Goal: Task Accomplishment & Management: Complete application form

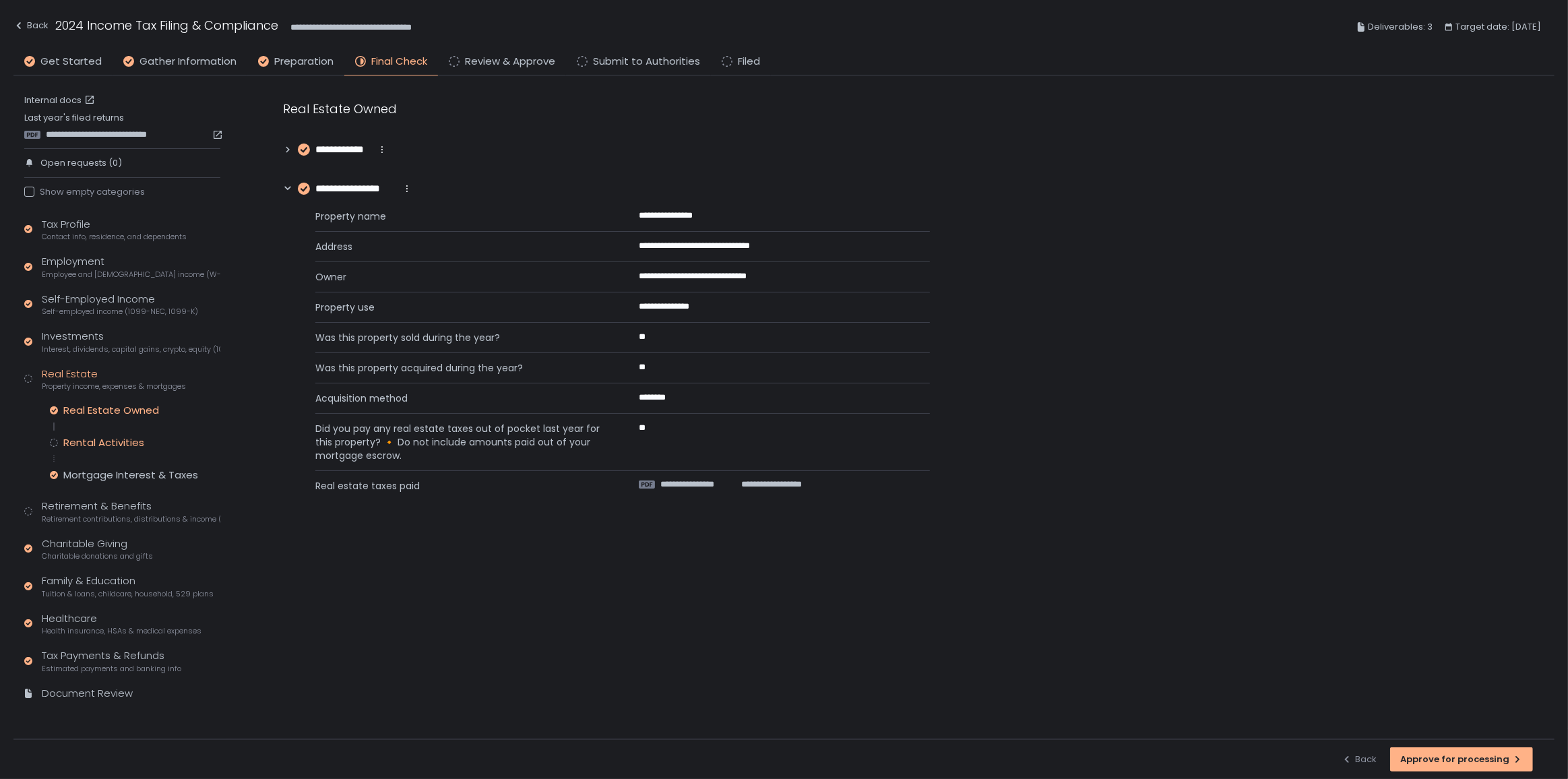
click at [130, 442] on div "Rental Activities" at bounding box center [104, 443] width 81 height 14
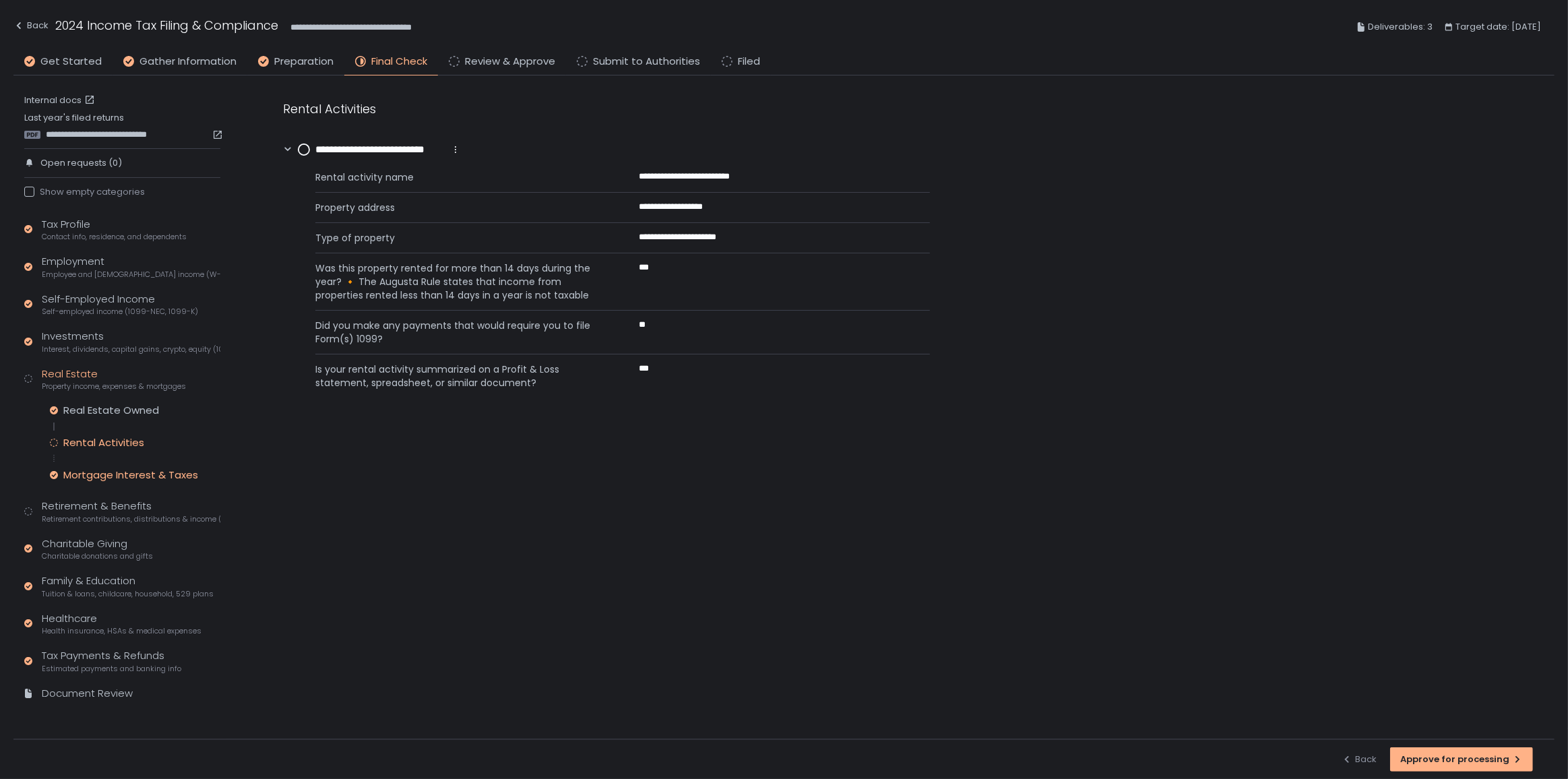
click at [130, 478] on div "Mortgage Interest & Taxes" at bounding box center [130, 475] width 135 height 14
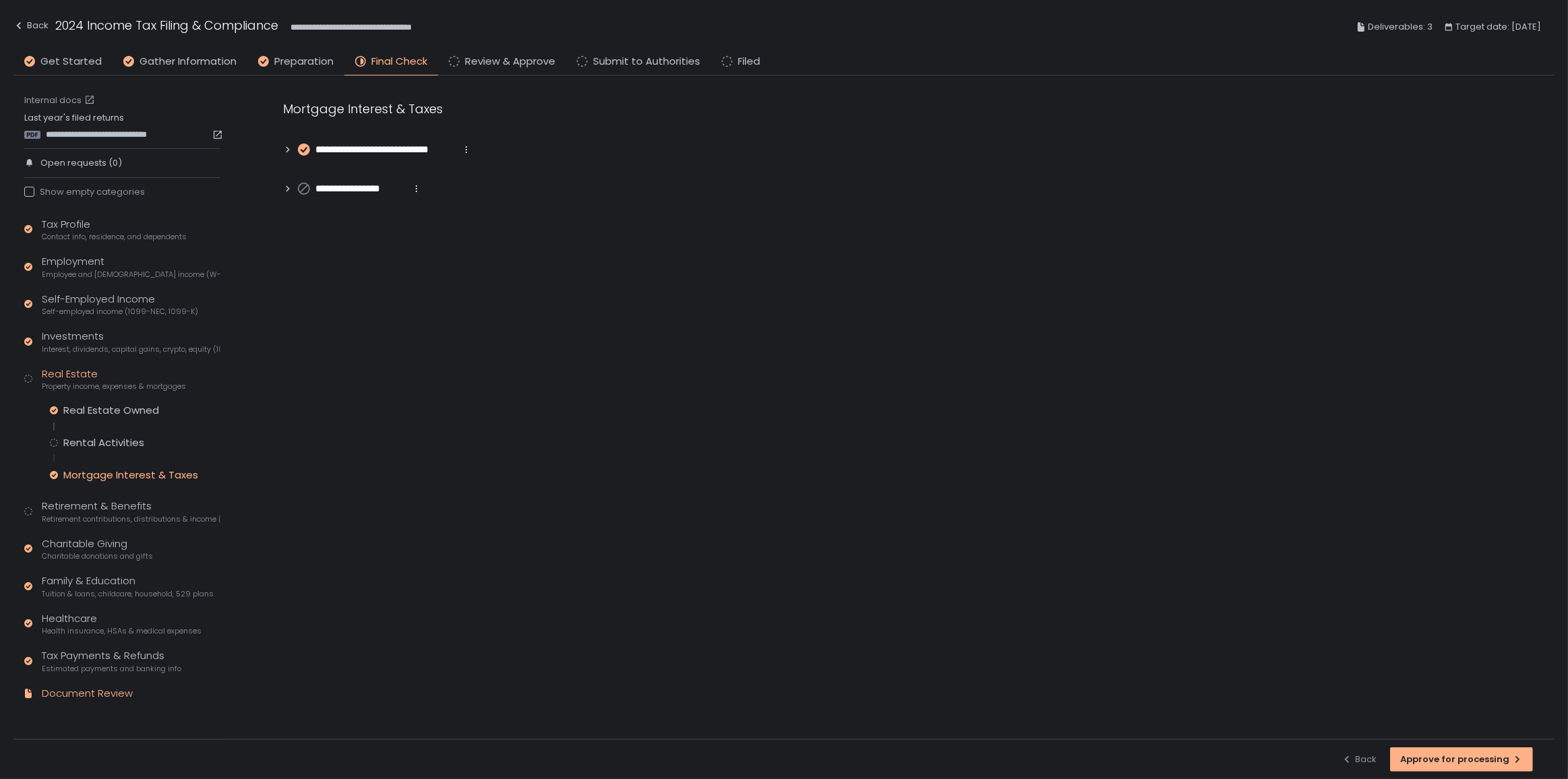
click at [54, 687] on div "Document Review" at bounding box center [86, 694] width 91 height 16
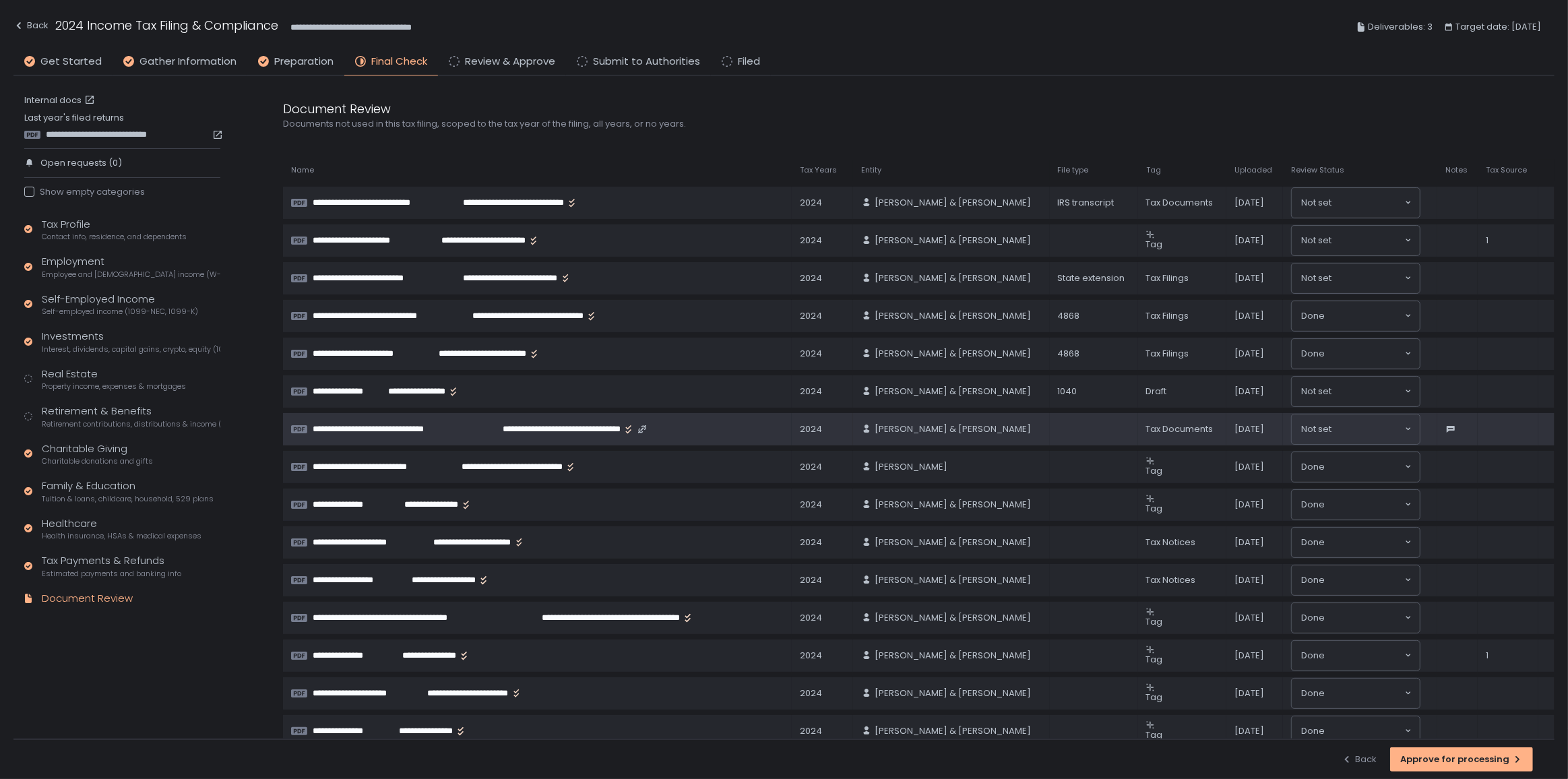
click at [353, 426] on span "**********" at bounding box center [387, 429] width 149 height 12
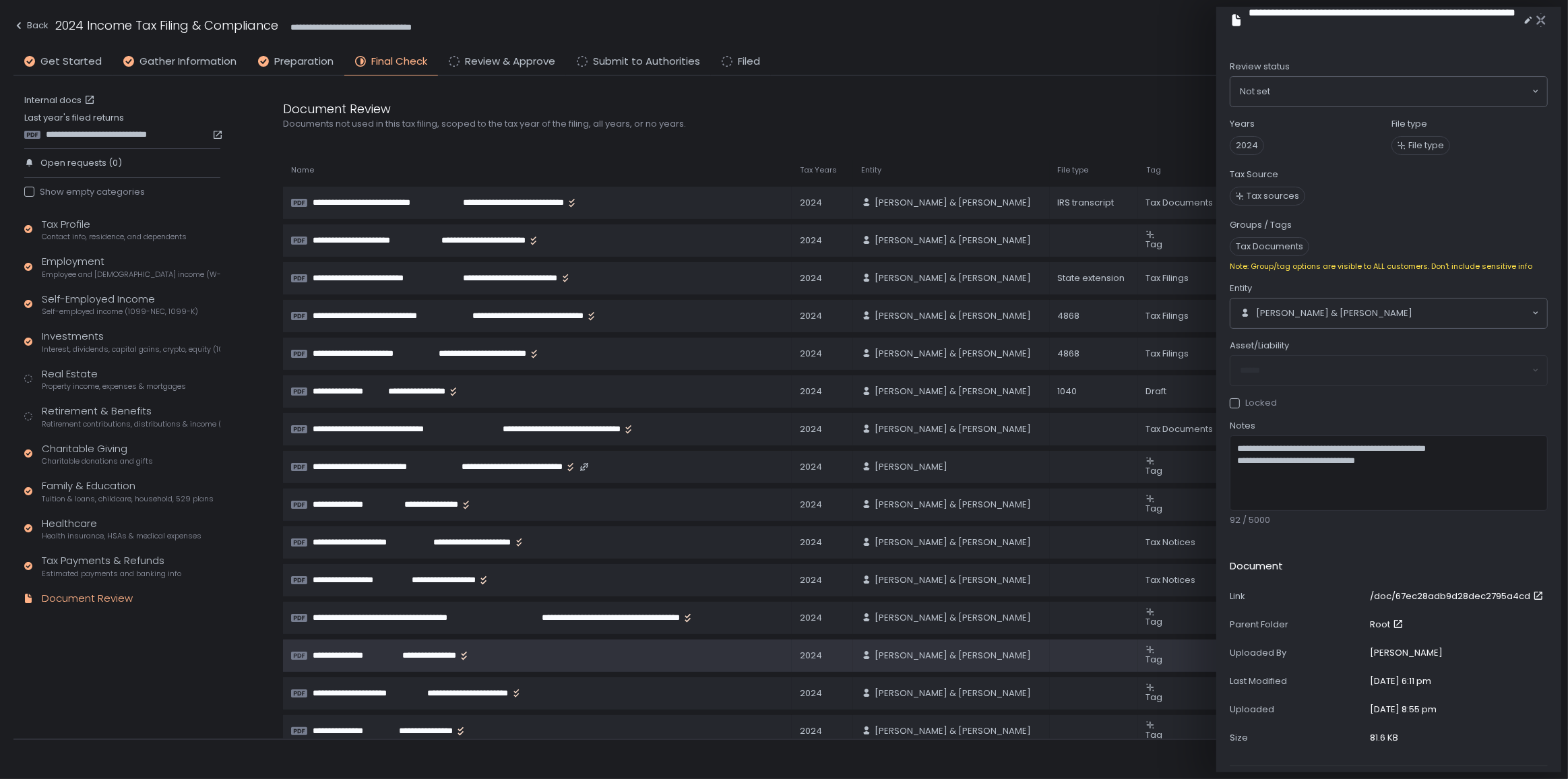
scroll to position [183, 0]
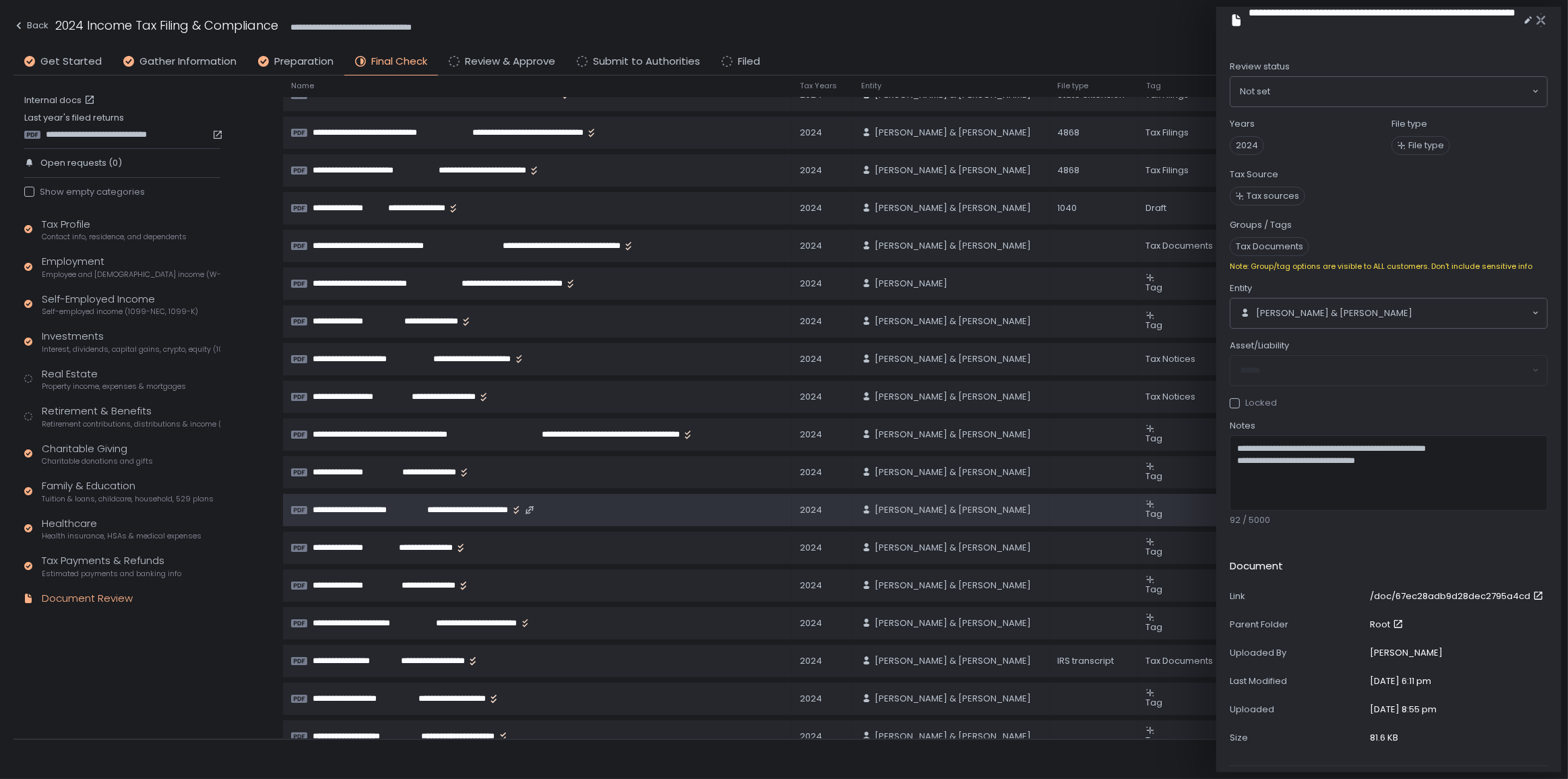
click at [384, 504] on span "**********" at bounding box center [365, 510] width 105 height 12
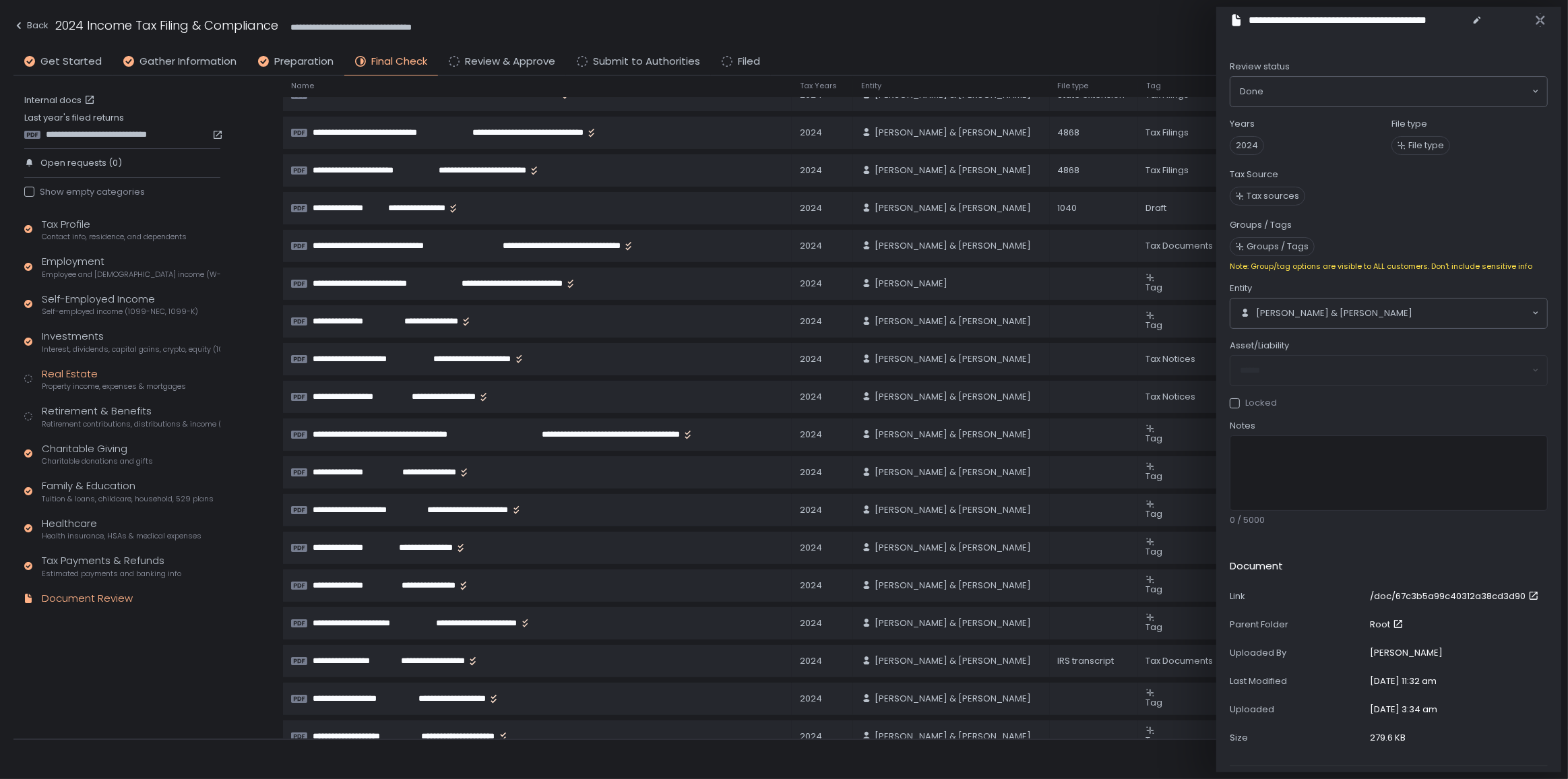
click at [105, 371] on div "Real Estate Property income, expenses & mortgages" at bounding box center [113, 379] width 144 height 26
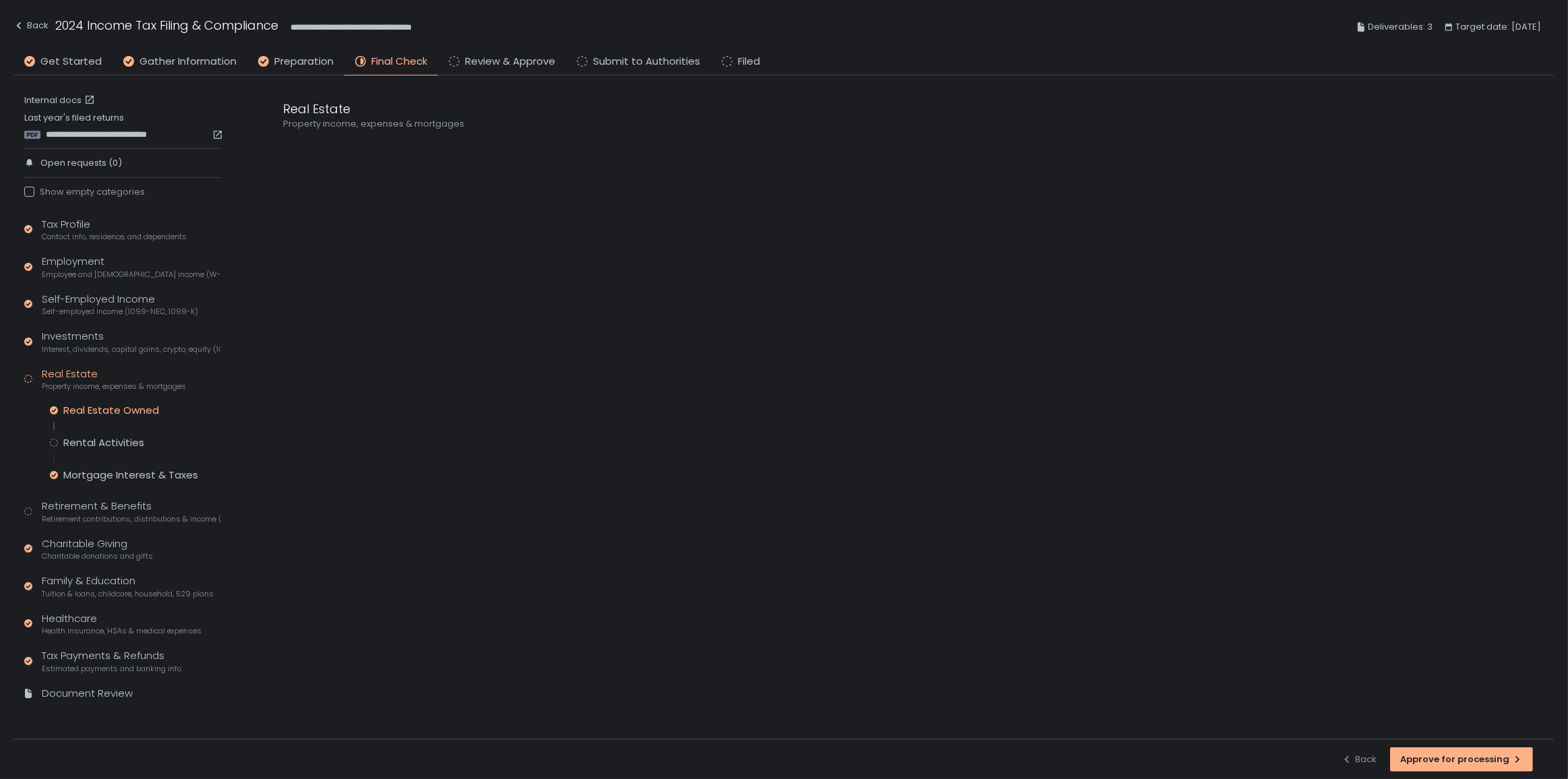
click at [113, 408] on div "Real Estate Owned" at bounding box center [111, 410] width 96 height 14
click at [283, 151] on icon at bounding box center [288, 149] width 10 height 10
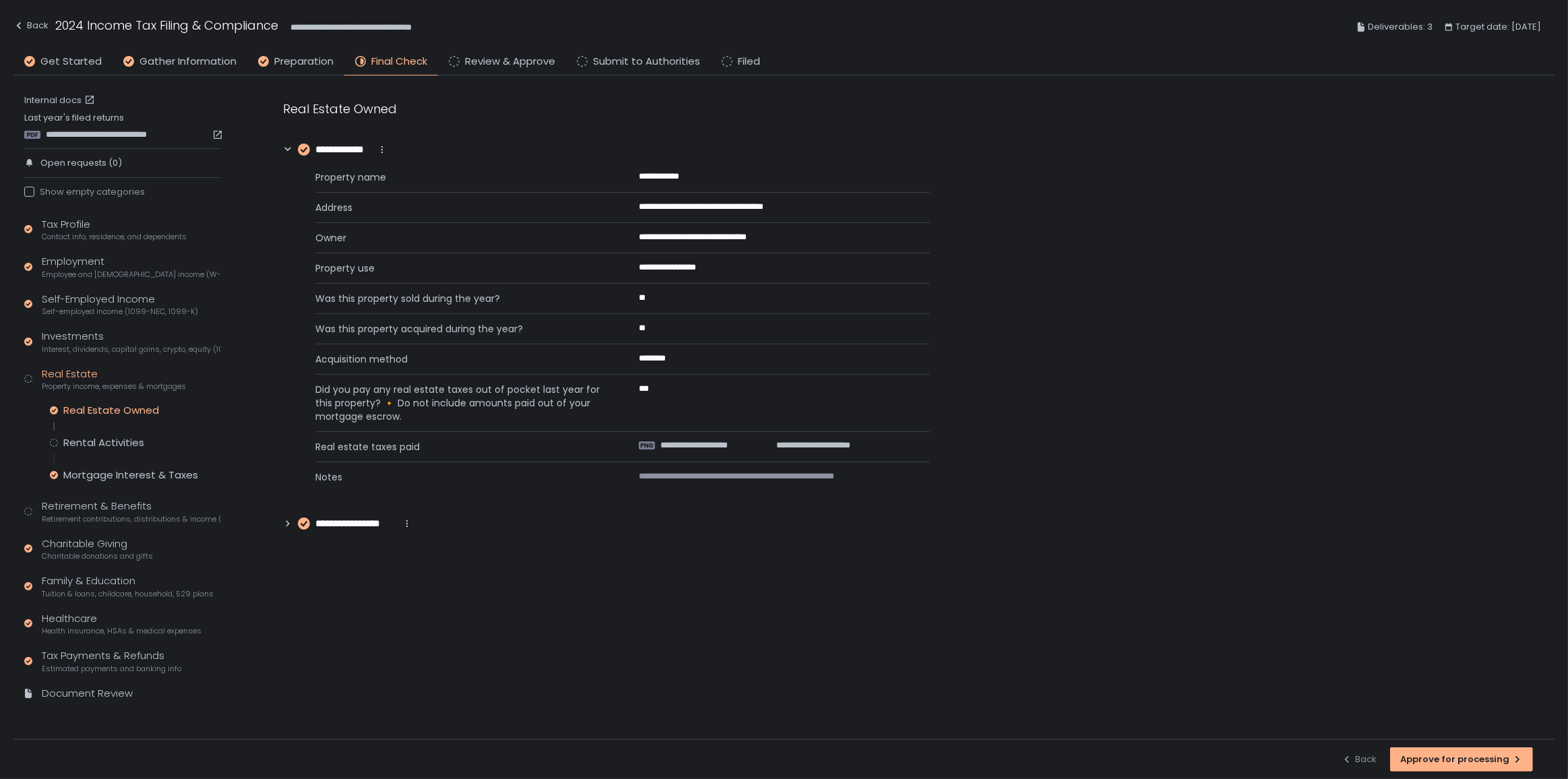
click at [287, 519] on icon at bounding box center [288, 523] width 10 height 10
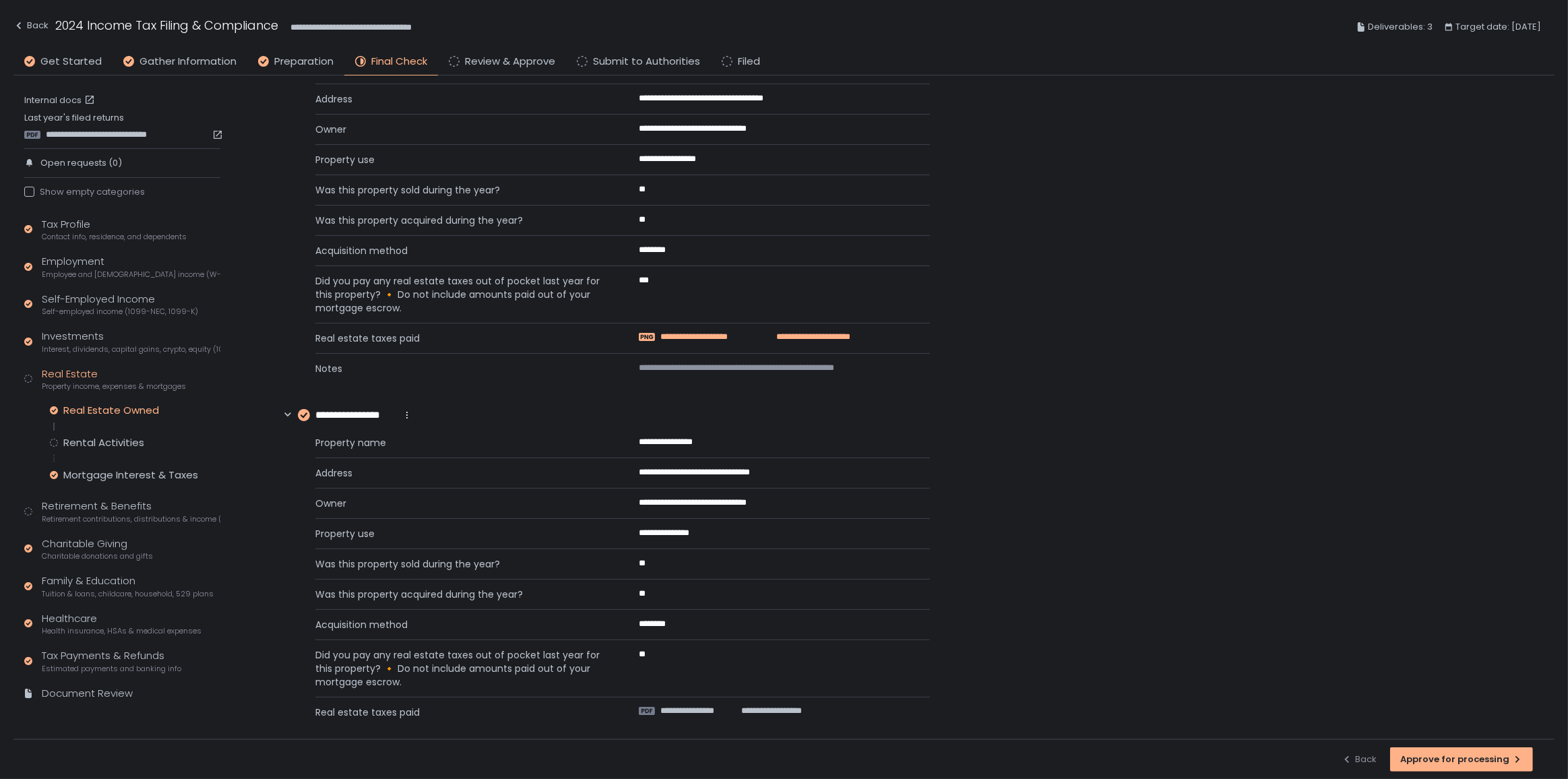
scroll to position [117, 0]
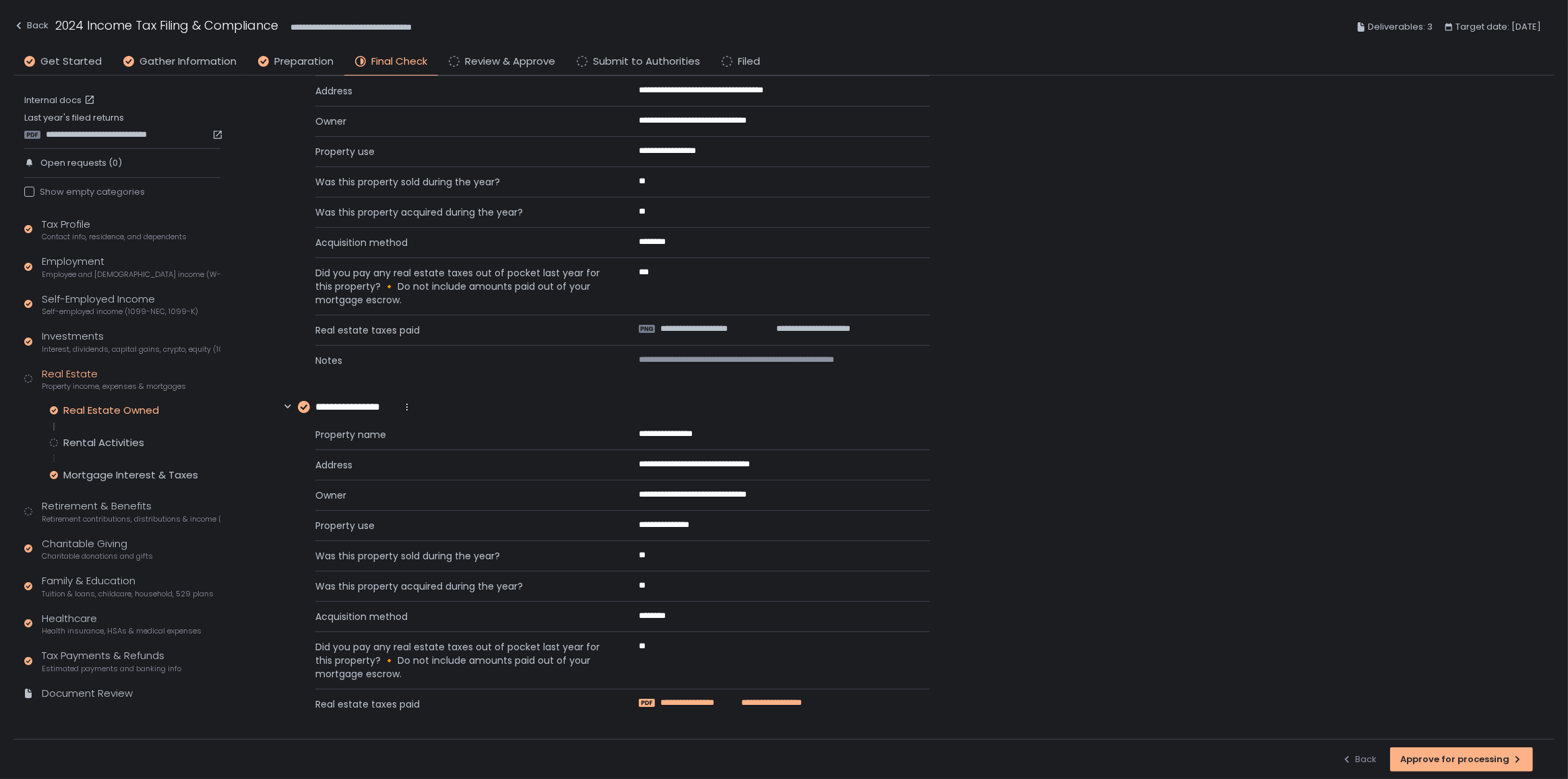
click at [689, 698] on span "**********" at bounding box center [695, 702] width 70 height 12
click at [87, 307] on span "Self-employed income (1099-NEC, 1099-K)" at bounding box center [119, 312] width 156 height 10
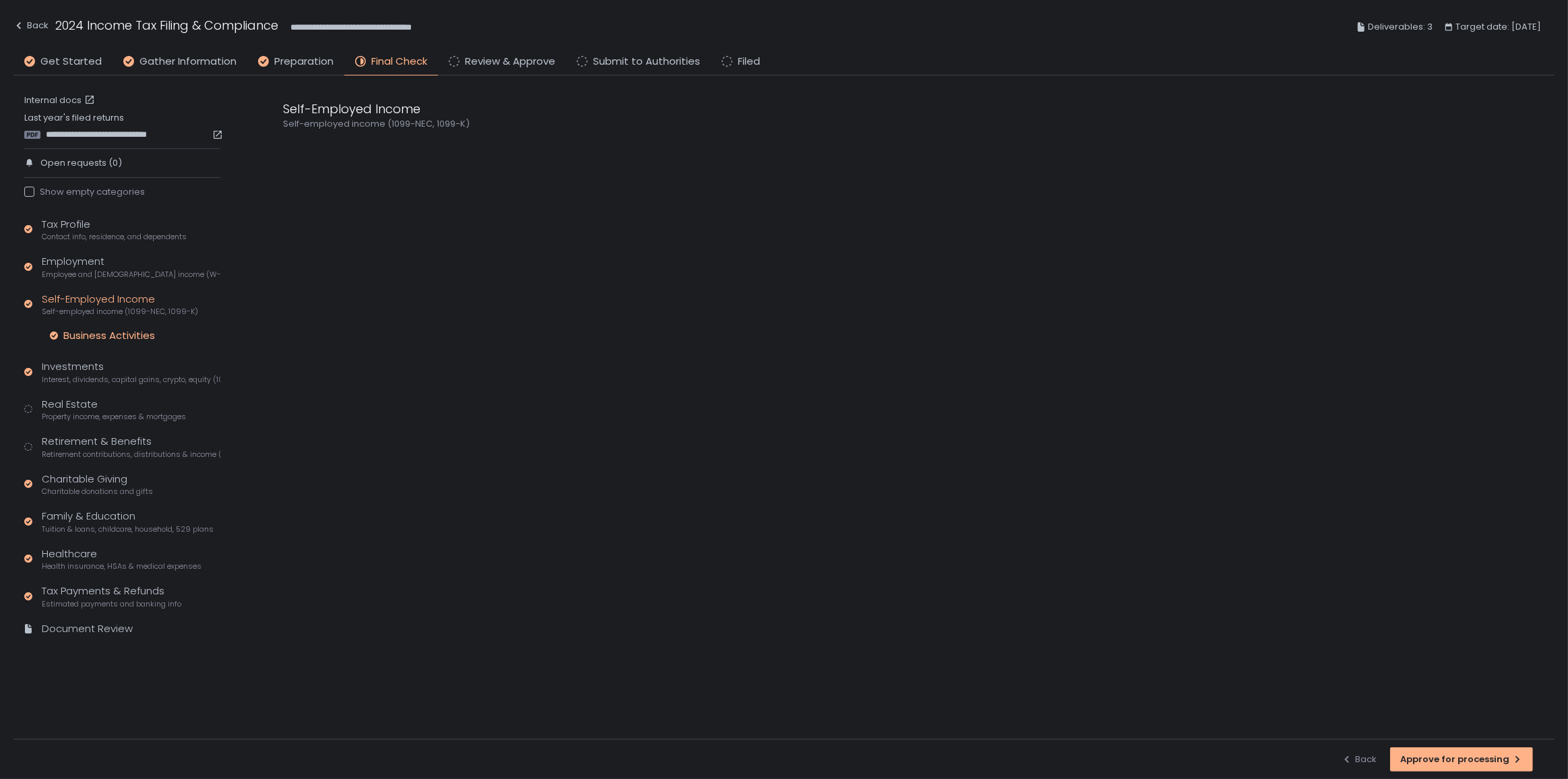
click at [89, 336] on div "Business Activities" at bounding box center [109, 336] width 92 height 14
click at [97, 372] on div "Investments Interest, dividends, capital gains, crypto, equity (1099s, K-1s)" at bounding box center [130, 372] width 179 height 26
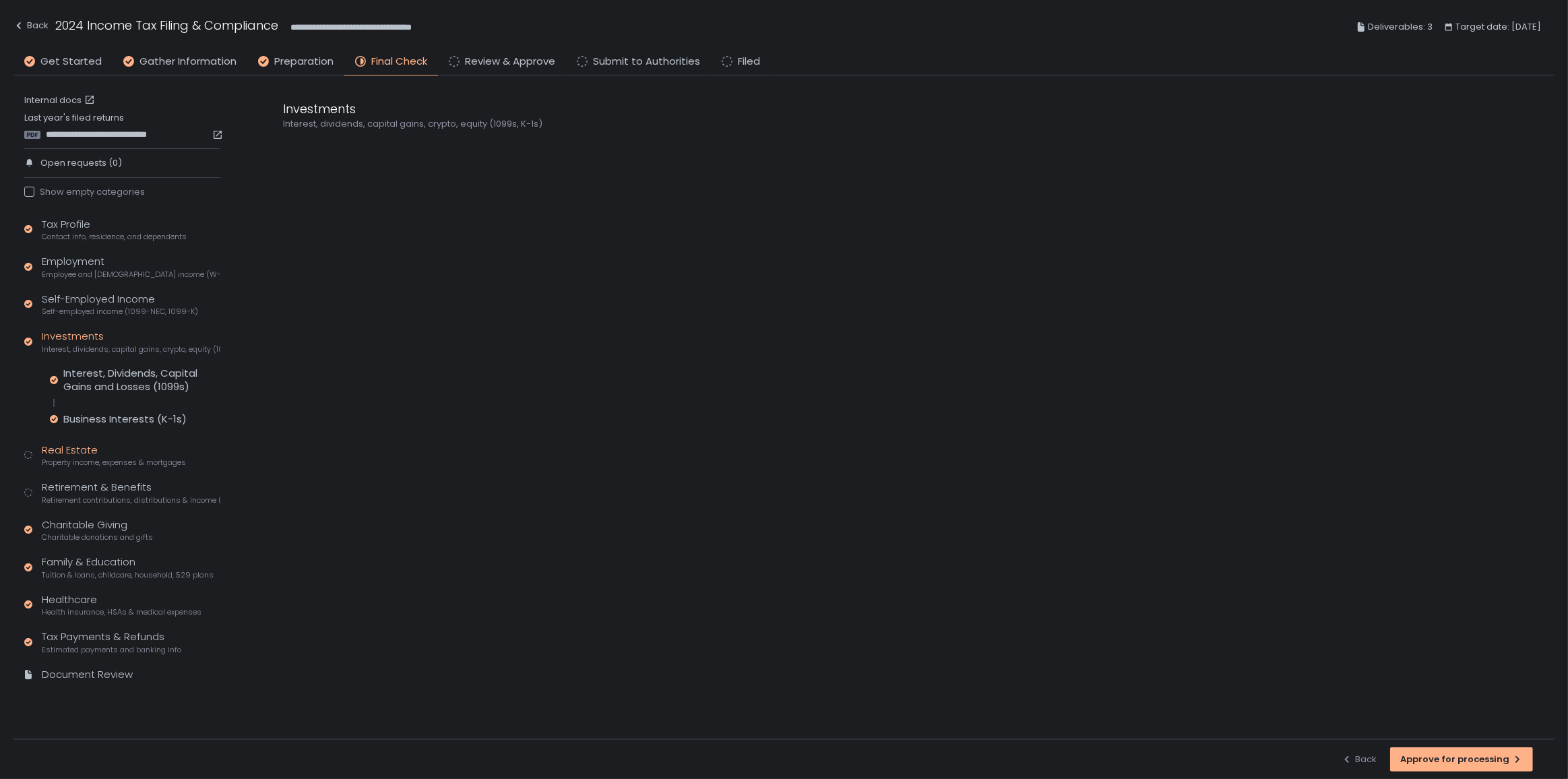
click at [78, 448] on div "Real Estate Property income, expenses & mortgages" at bounding box center [113, 455] width 144 height 26
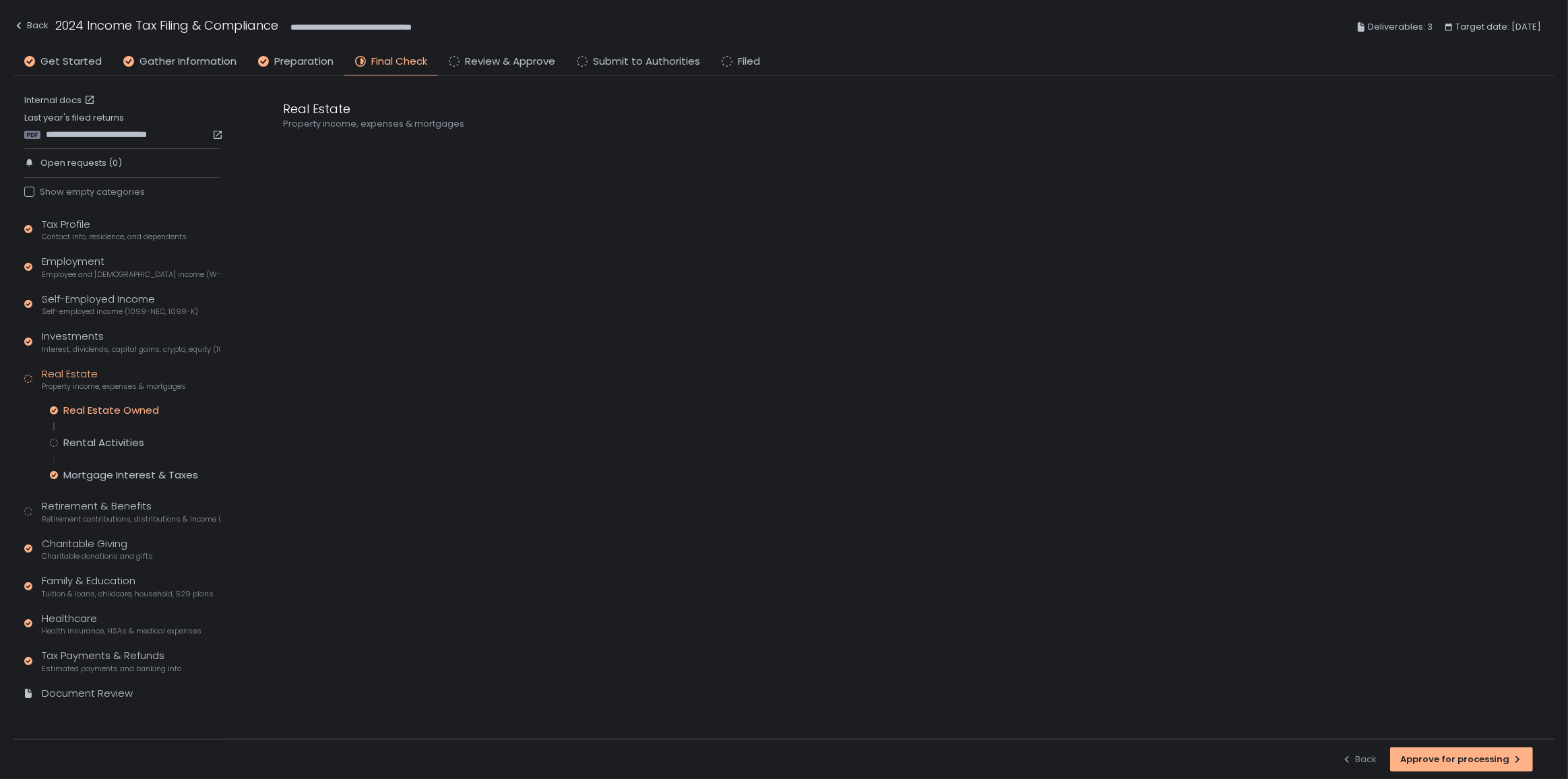
click at [100, 413] on div "Real Estate Owned" at bounding box center [111, 410] width 96 height 14
click at [97, 440] on div "Rental Activities" at bounding box center [104, 443] width 81 height 14
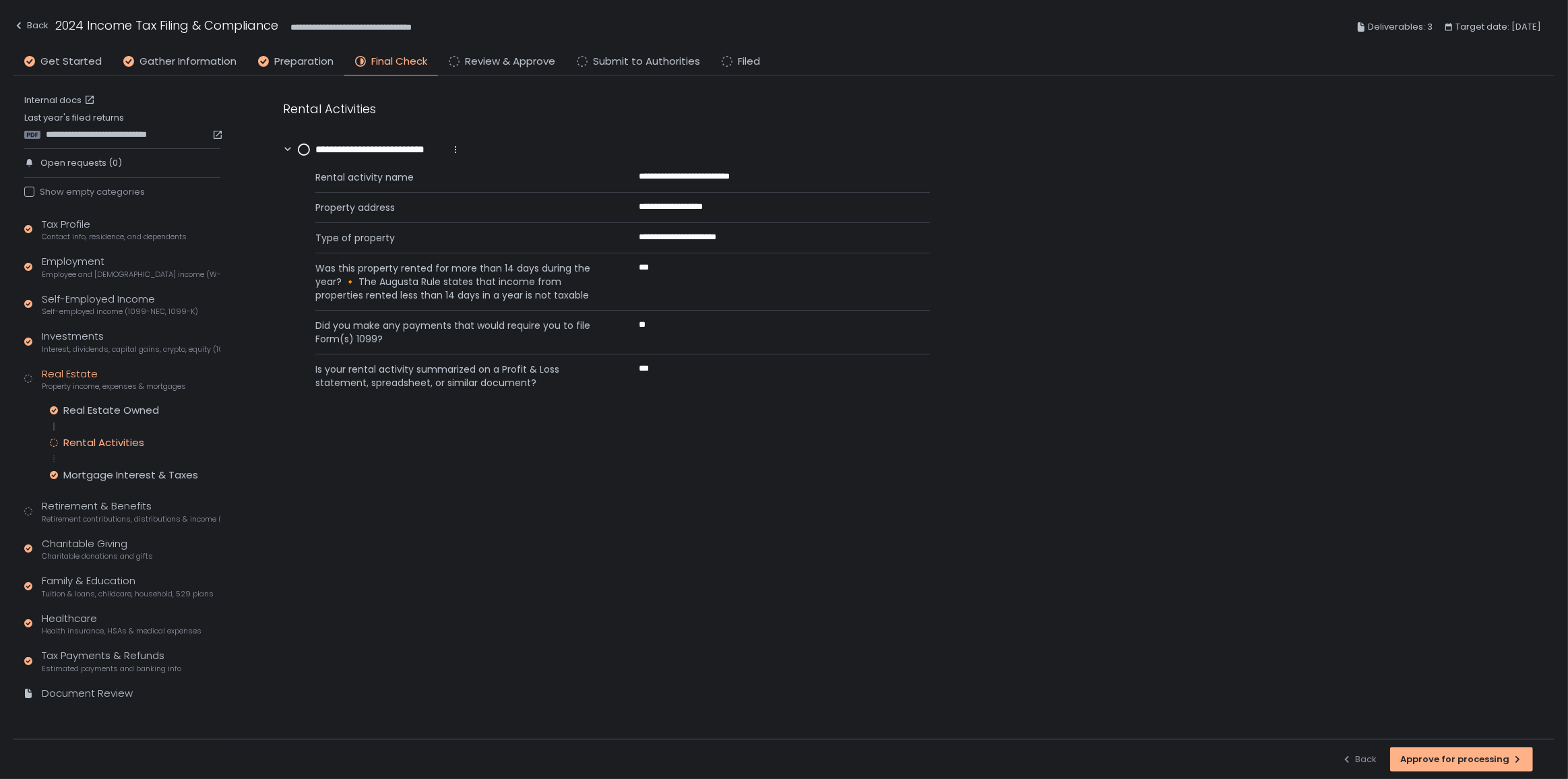
drag, startPoint x: 303, startPoint y: 148, endPoint x: 302, endPoint y: 158, distance: 10.0
click at [305, 148] on circle at bounding box center [304, 149] width 10 height 10
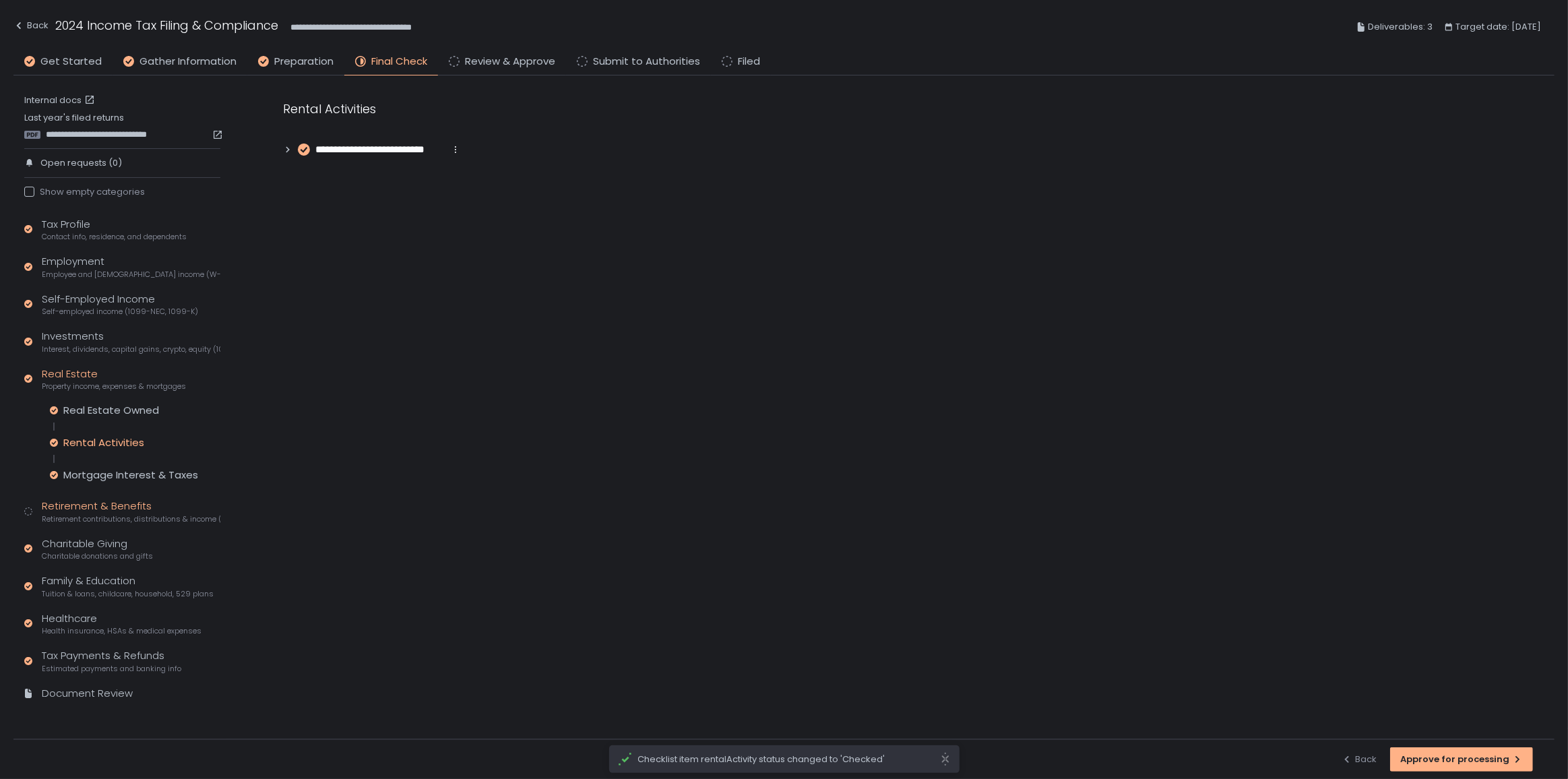
click at [93, 510] on div "Retirement & Benefits Retirement contributions, distributions & income (1099-R,…" at bounding box center [130, 511] width 179 height 26
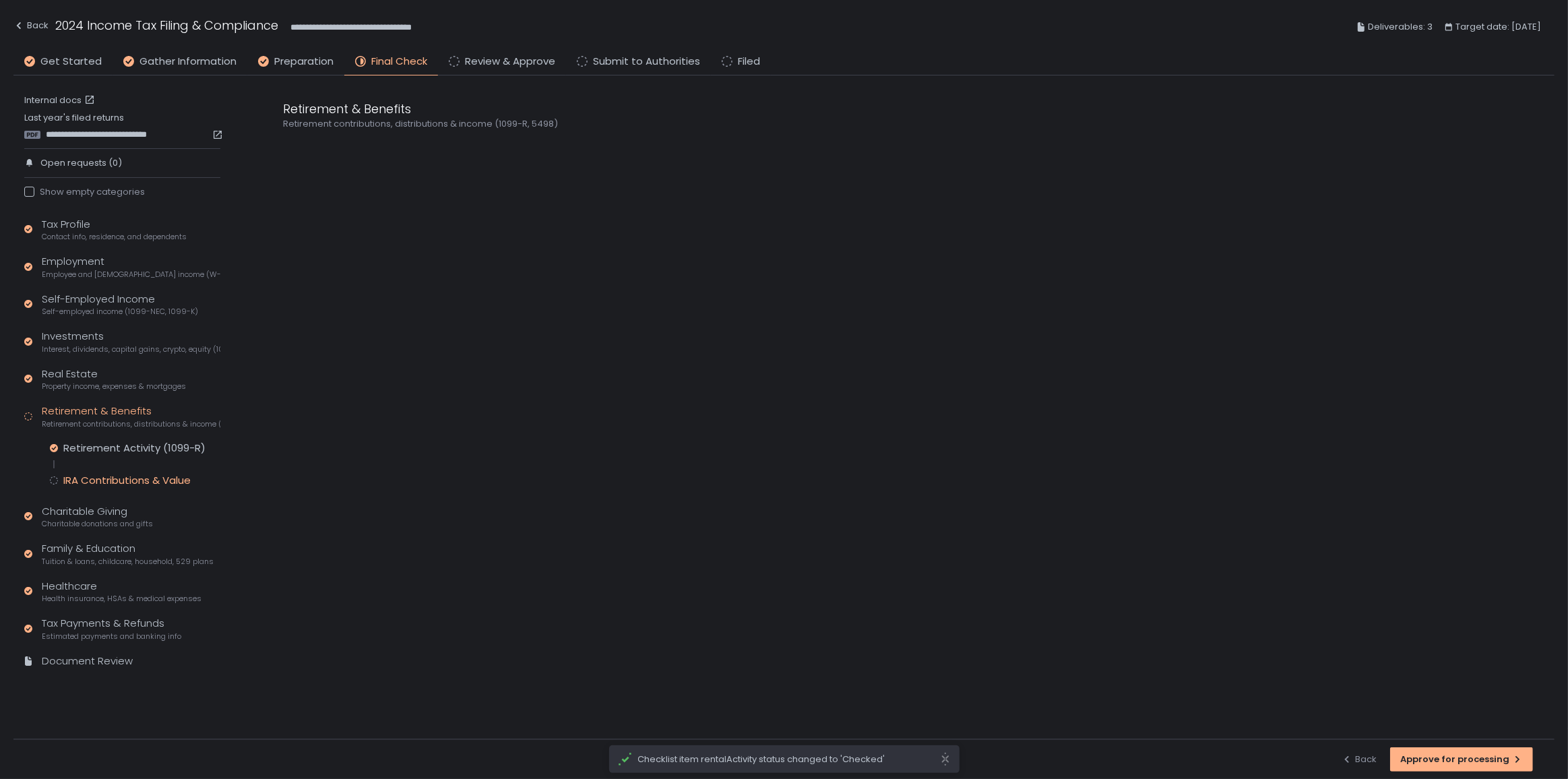
click at [93, 480] on div "IRA Contributions & Value" at bounding box center [126, 480] width 127 height 14
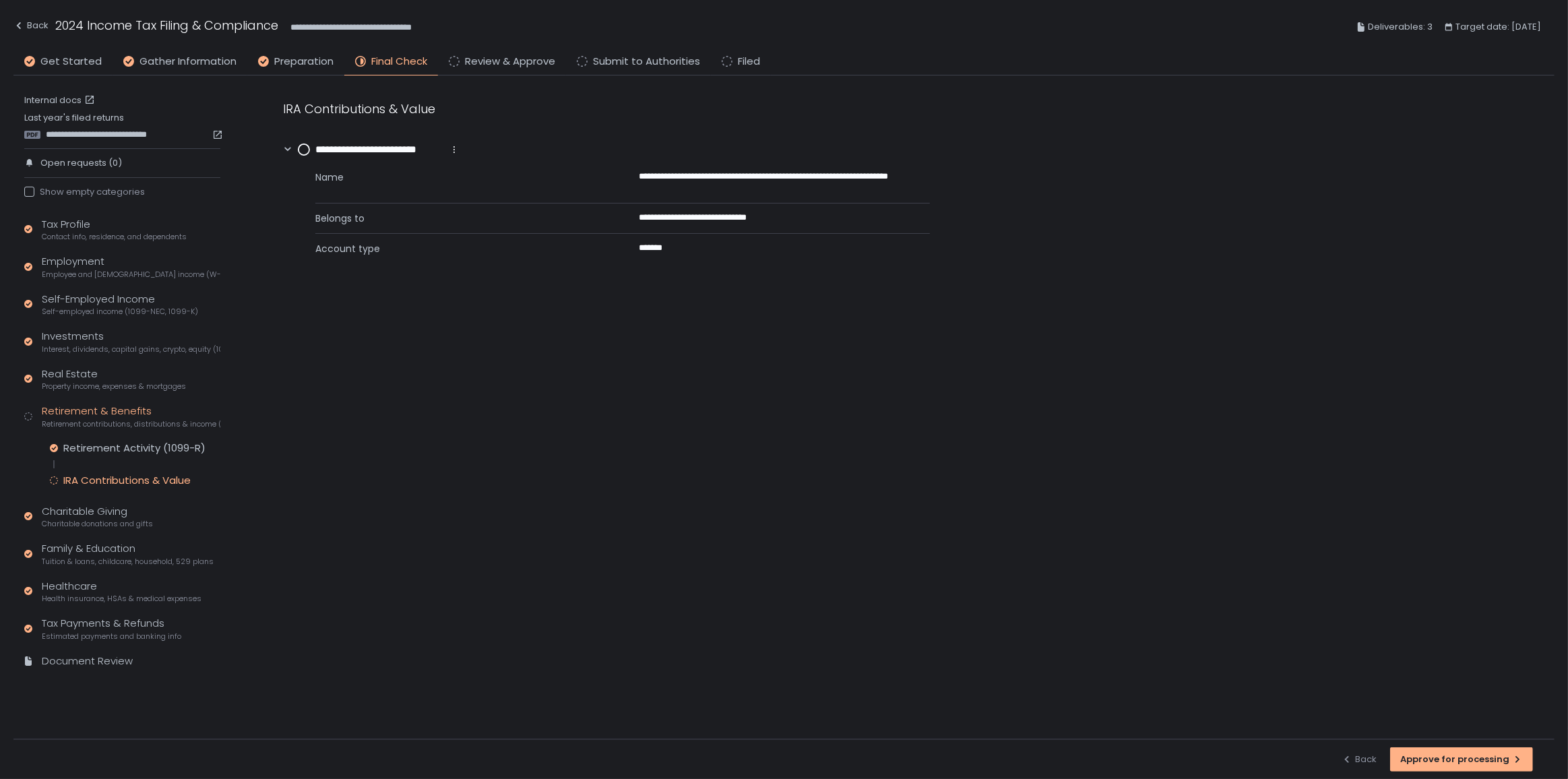
click at [299, 148] on circle at bounding box center [304, 149] width 10 height 10
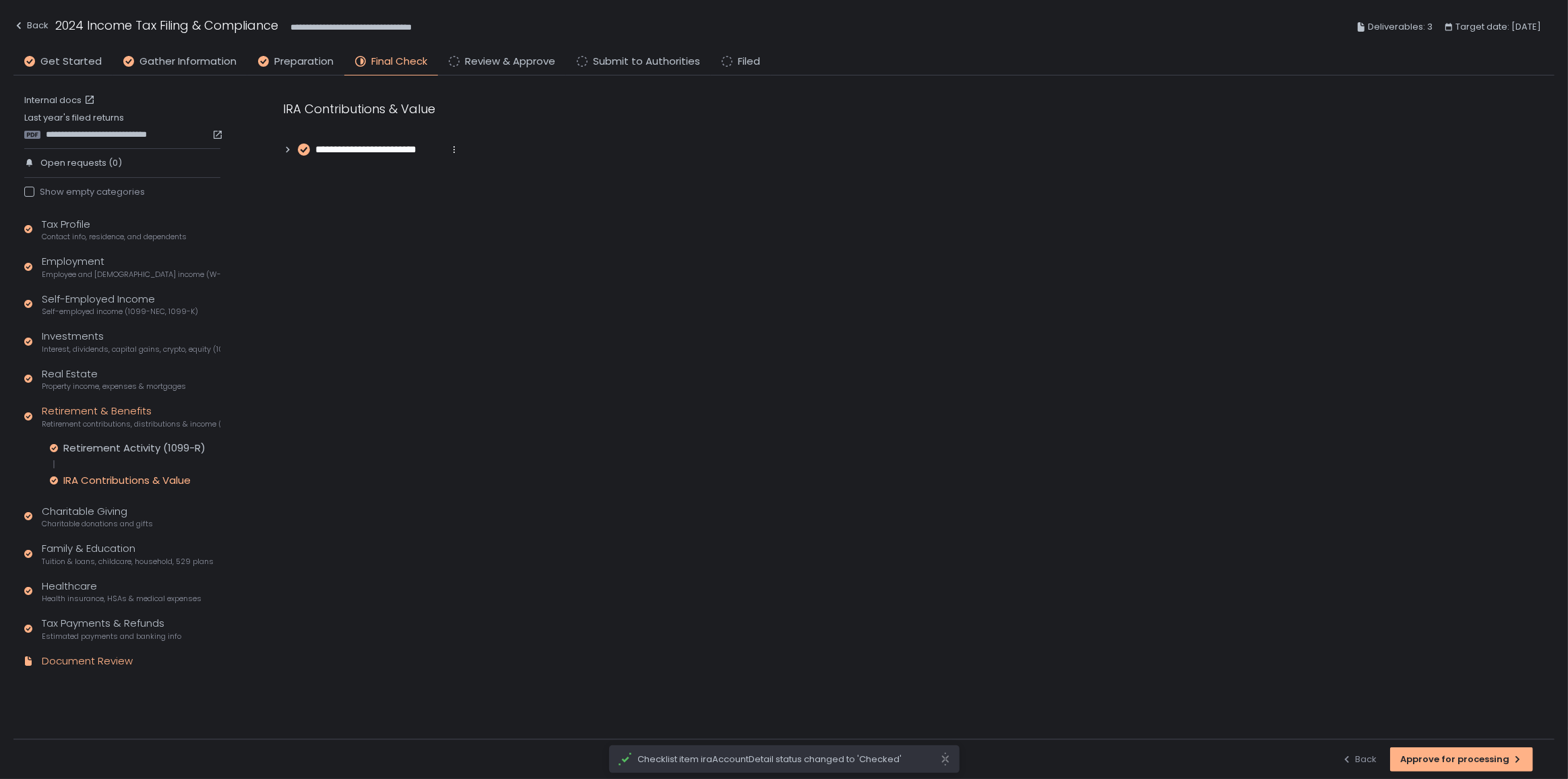
click at [98, 660] on div "Document Review" at bounding box center [86, 662] width 91 height 16
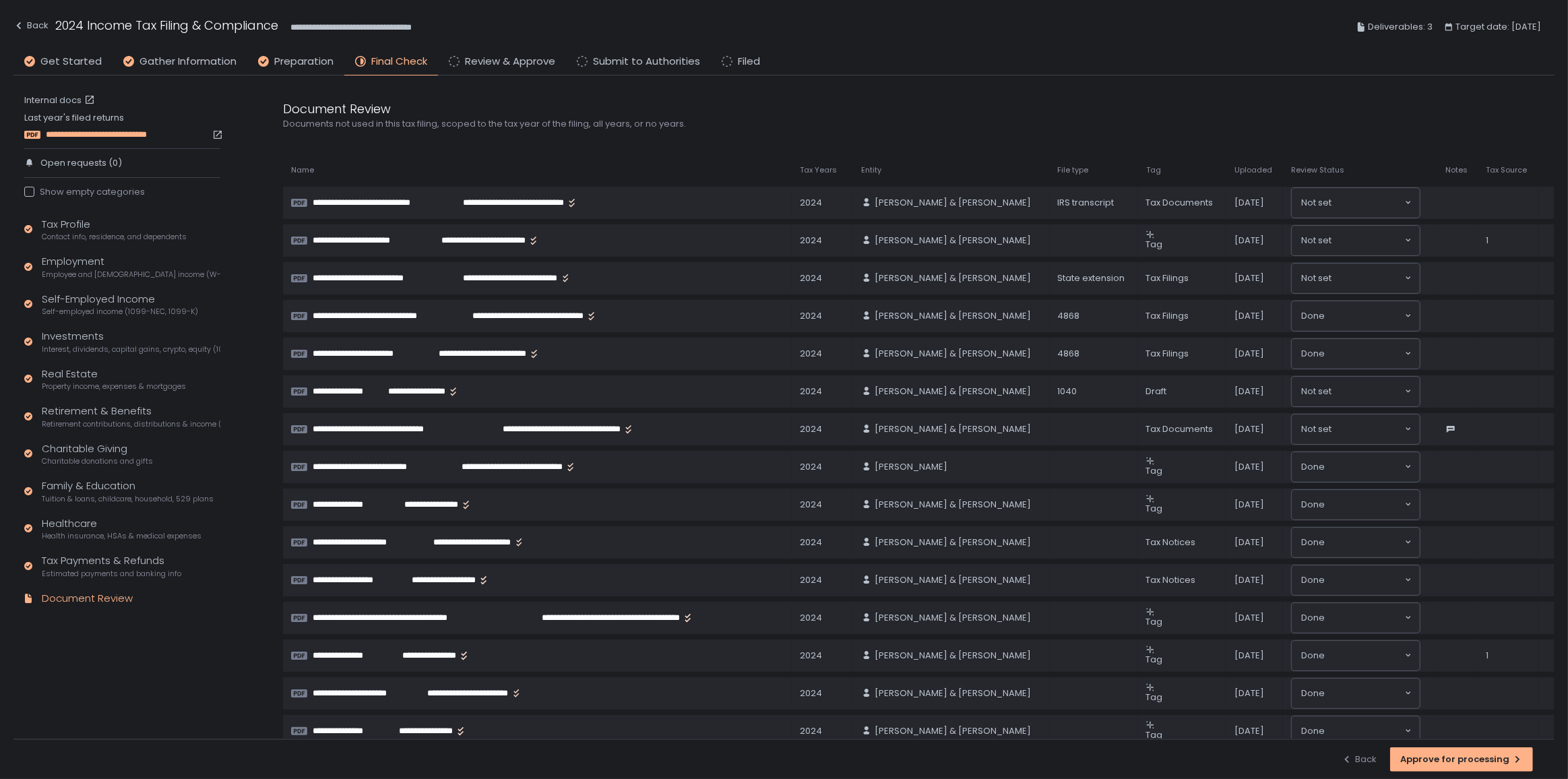
click at [101, 133] on span "**********" at bounding box center [114, 135] width 136 height 12
